Goal: Task Accomplishment & Management: Manage account settings

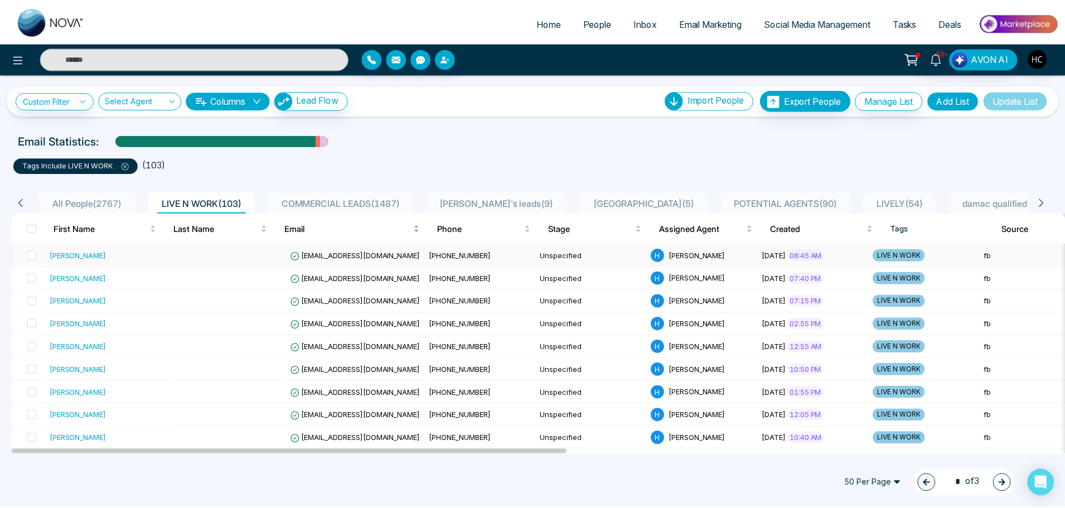
scroll to position [56, 0]
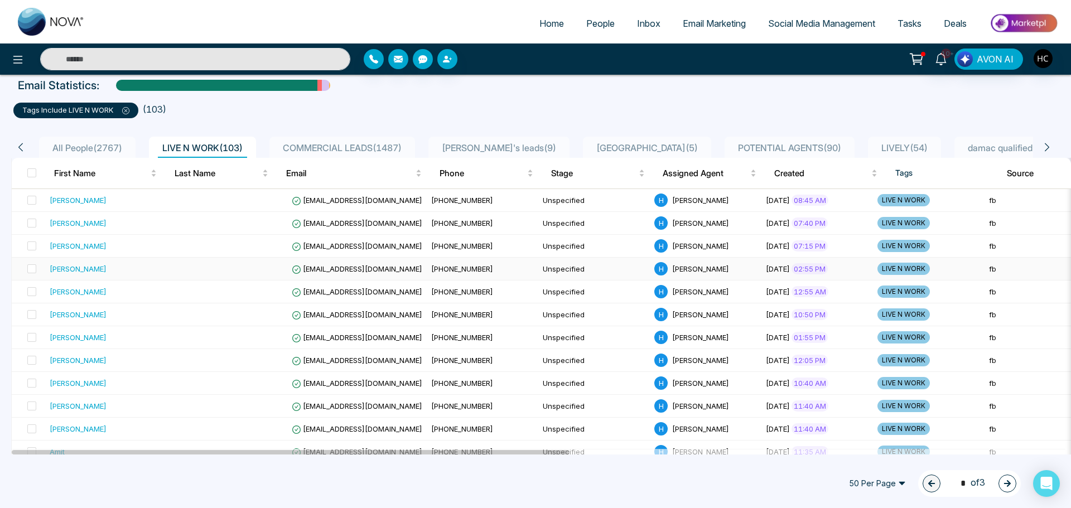
click at [202, 276] on td at bounding box center [232, 269] width 112 height 23
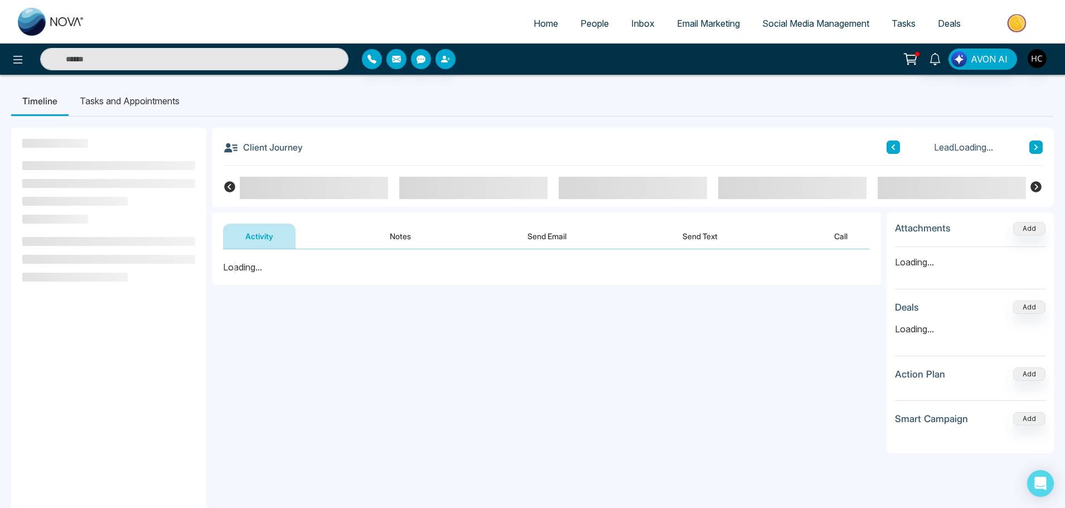
click at [405, 237] on button "Notes" at bounding box center [401, 236] width 66 height 25
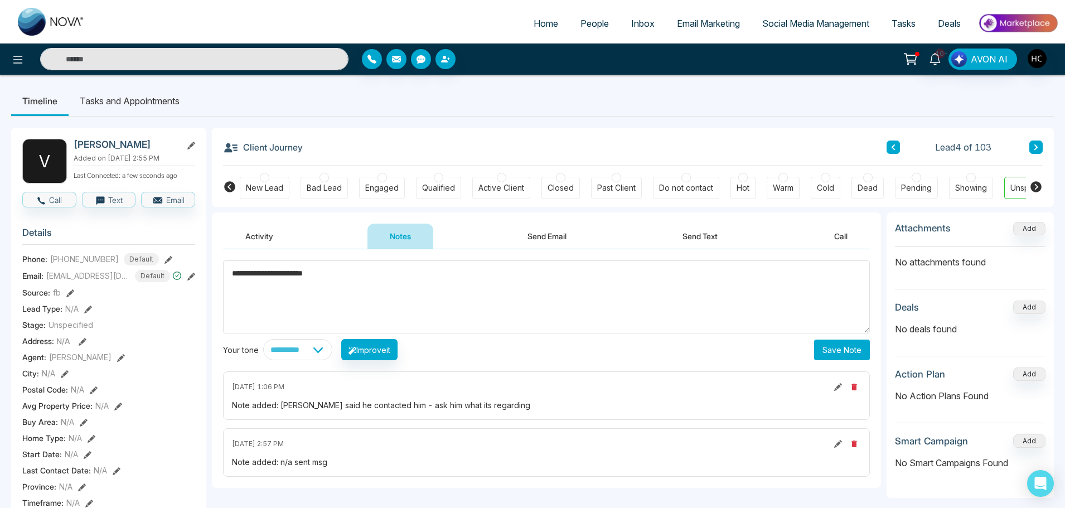
type textarea "**********"
click at [848, 345] on button "Save Note" at bounding box center [842, 350] width 56 height 21
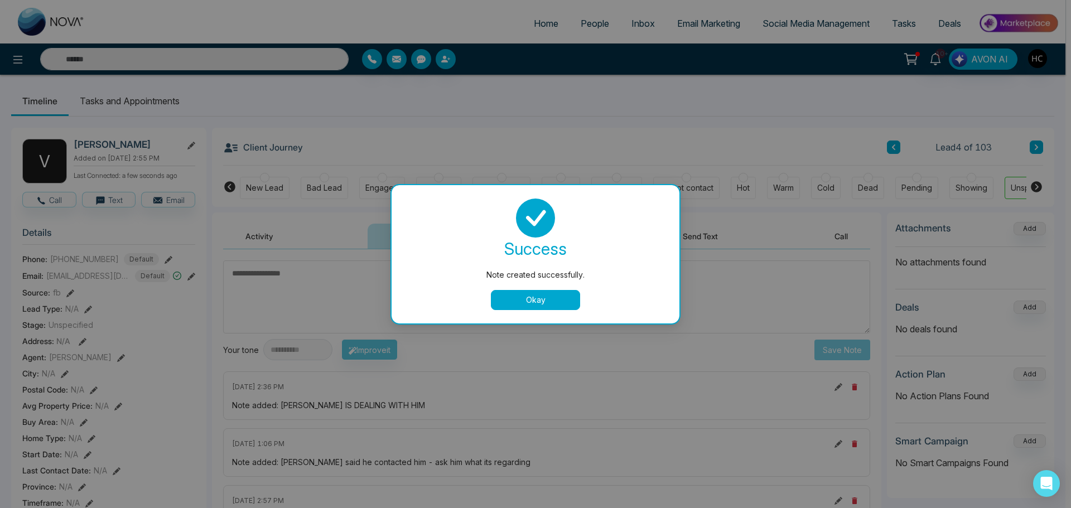
click at [551, 299] on button "Okay" at bounding box center [535, 300] width 89 height 20
